Goal: Task Accomplishment & Management: Manage account settings

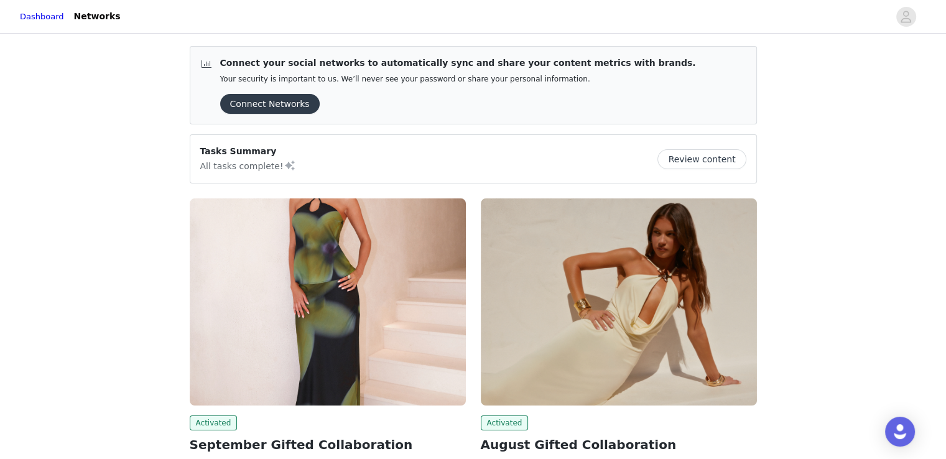
click at [704, 160] on button "Review content" at bounding box center [701, 159] width 88 height 20
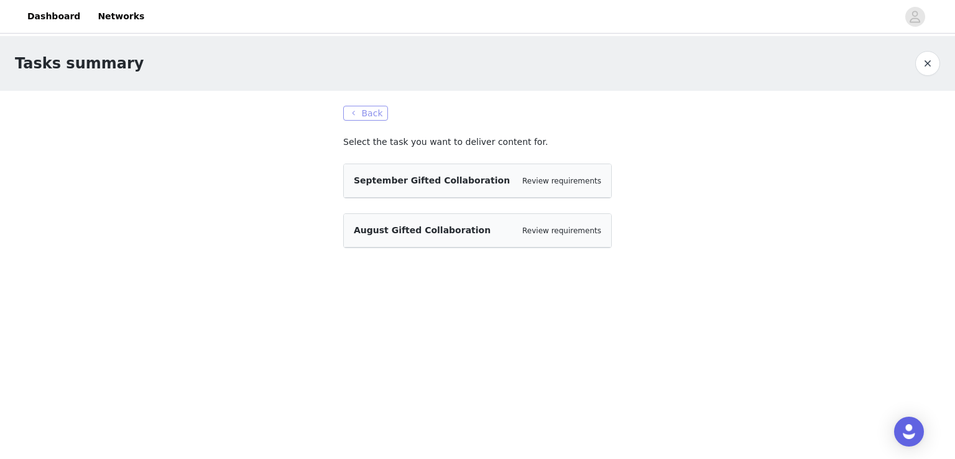
click at [358, 114] on button "Back" at bounding box center [365, 113] width 45 height 15
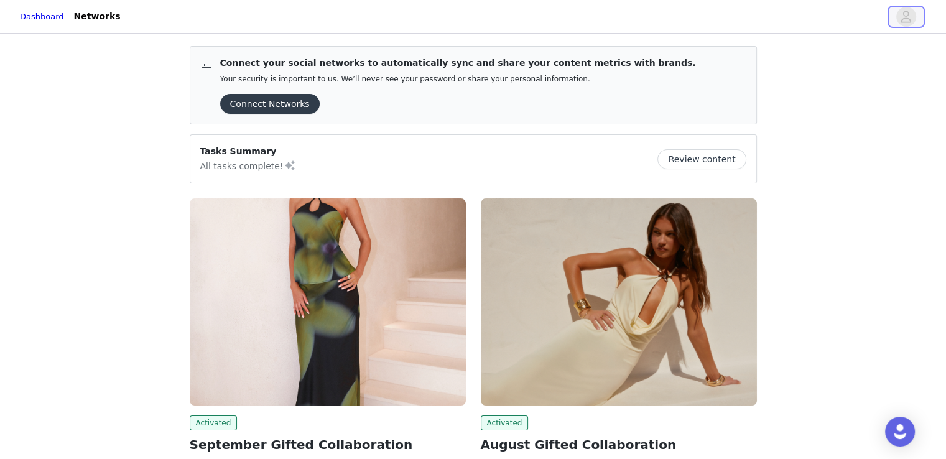
click at [905, 25] on icon "avatar" at bounding box center [906, 17] width 12 height 20
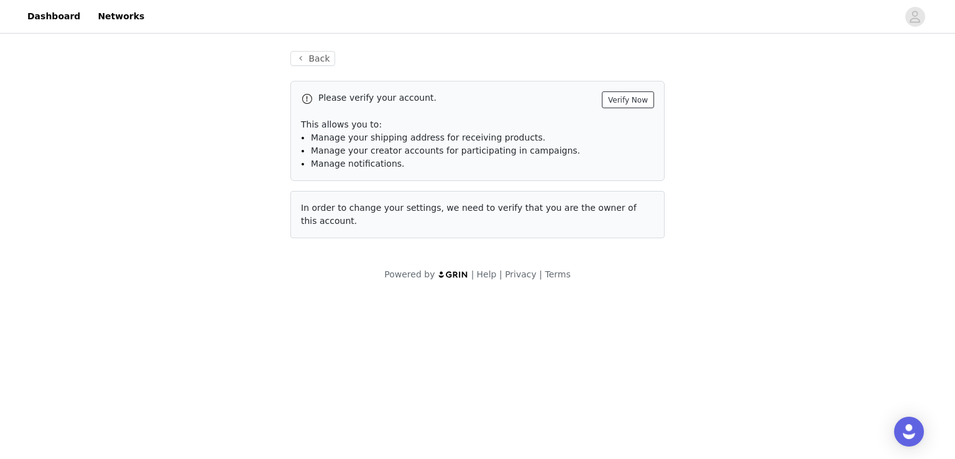
click at [637, 101] on button "Verify Now" at bounding box center [628, 99] width 52 height 17
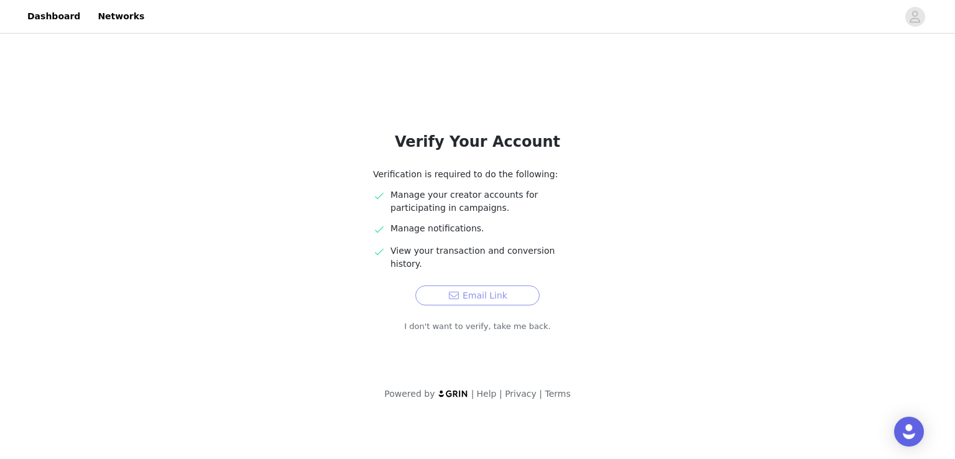
click at [480, 285] on button "Email Link" at bounding box center [477, 295] width 124 height 20
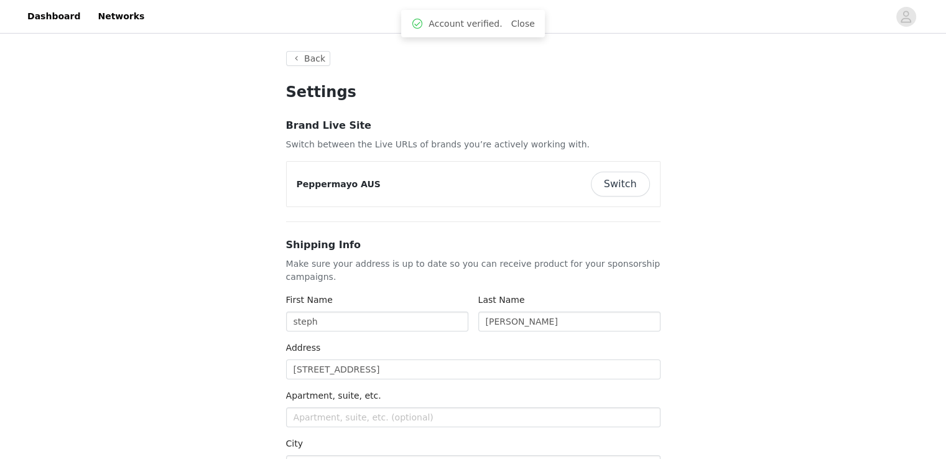
type input "+1 ([GEOGRAPHIC_DATA])"
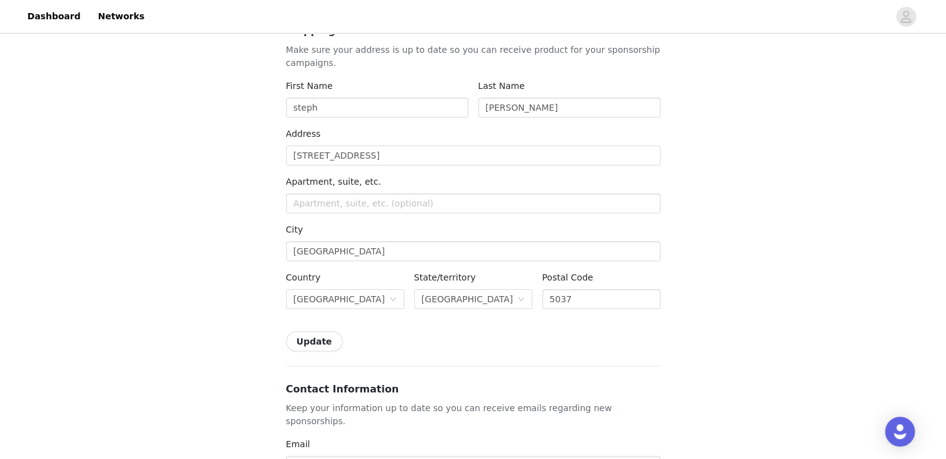
scroll to position [311, 0]
